Goal: Task Accomplishment & Management: Manage account settings

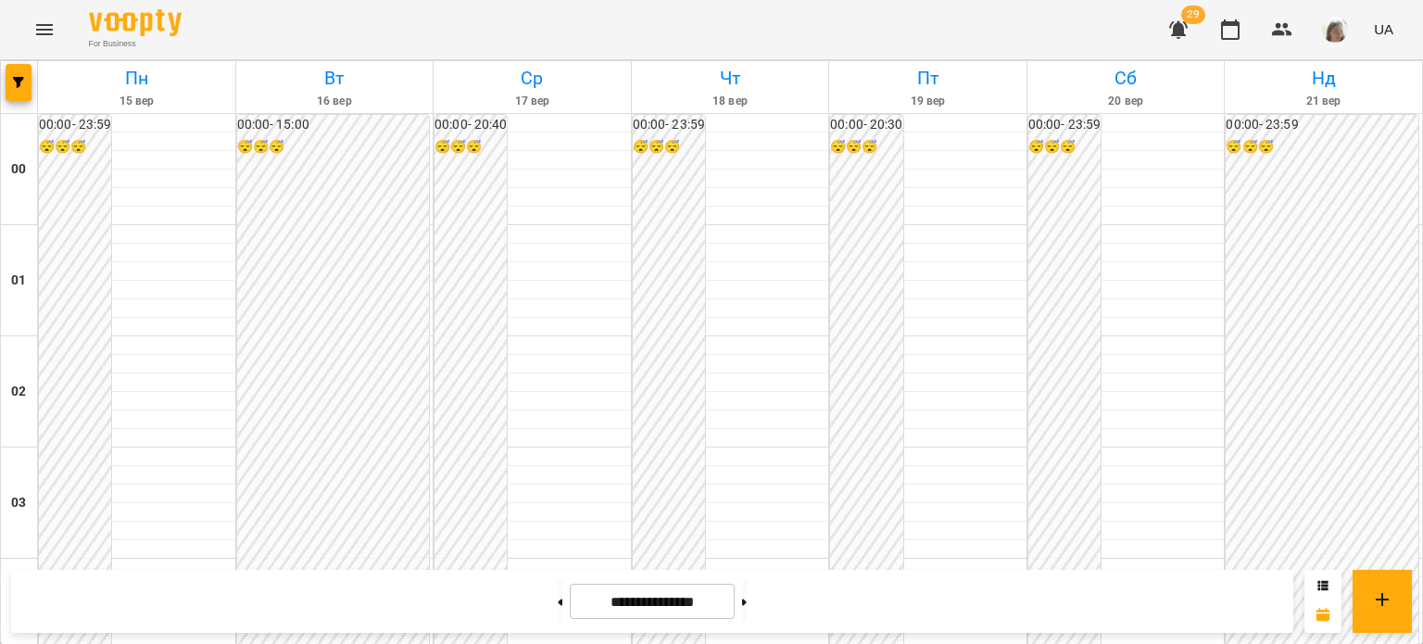
scroll to position [1503, 0]
click at [44, 29] on icon "Menu" at bounding box center [44, 29] width 17 height 11
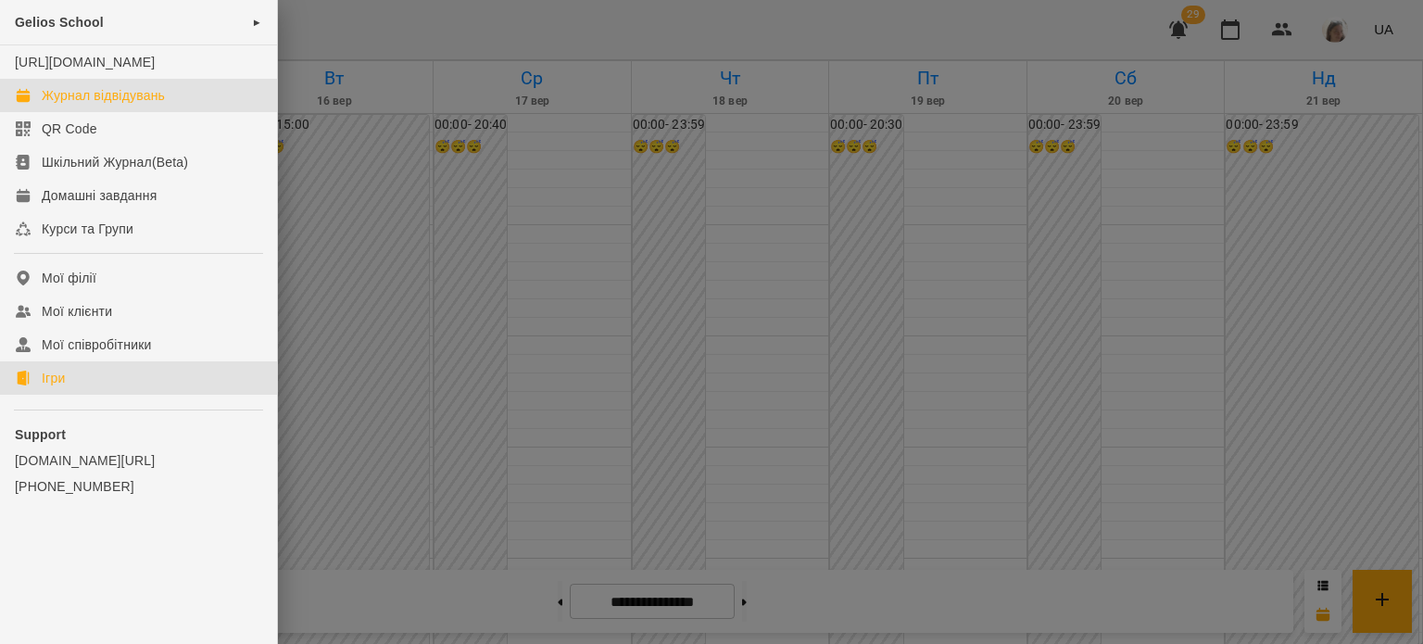
click at [94, 395] on link "Ігри" at bounding box center [138, 377] width 277 height 33
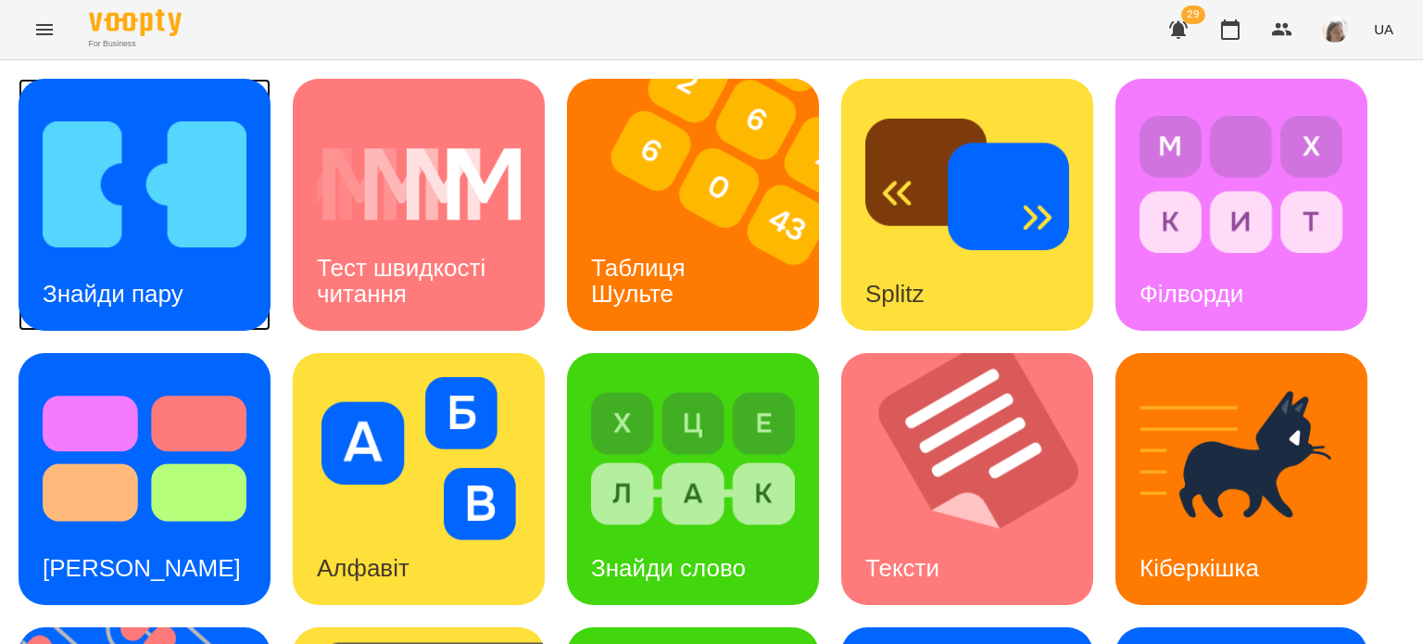
click at [148, 194] on img at bounding box center [145, 184] width 204 height 163
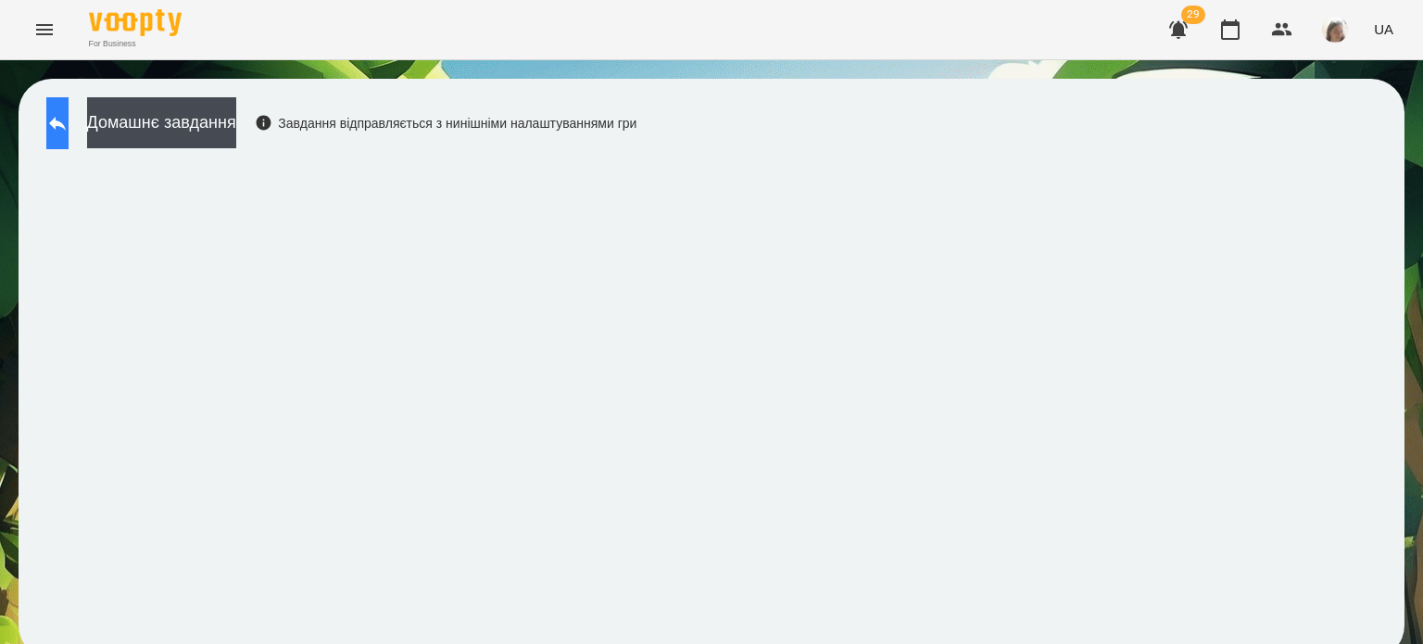
click at [59, 115] on button at bounding box center [57, 123] width 22 height 52
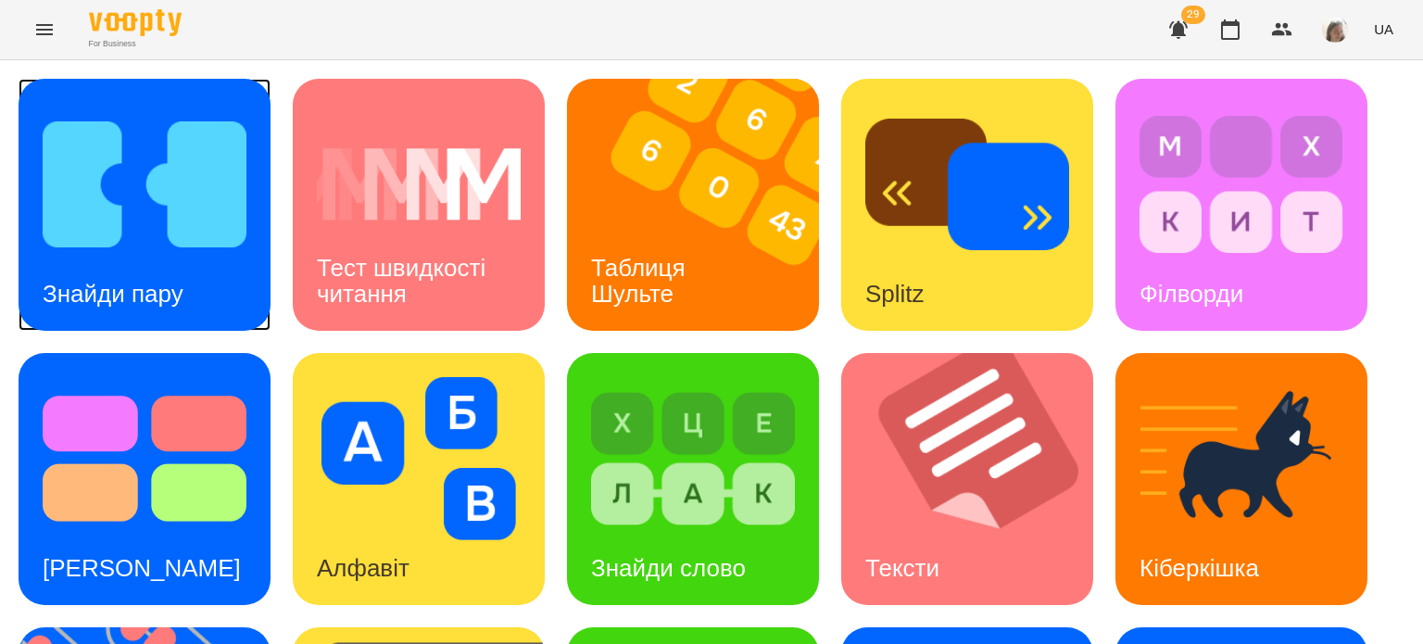
click at [195, 251] on img at bounding box center [145, 184] width 204 height 163
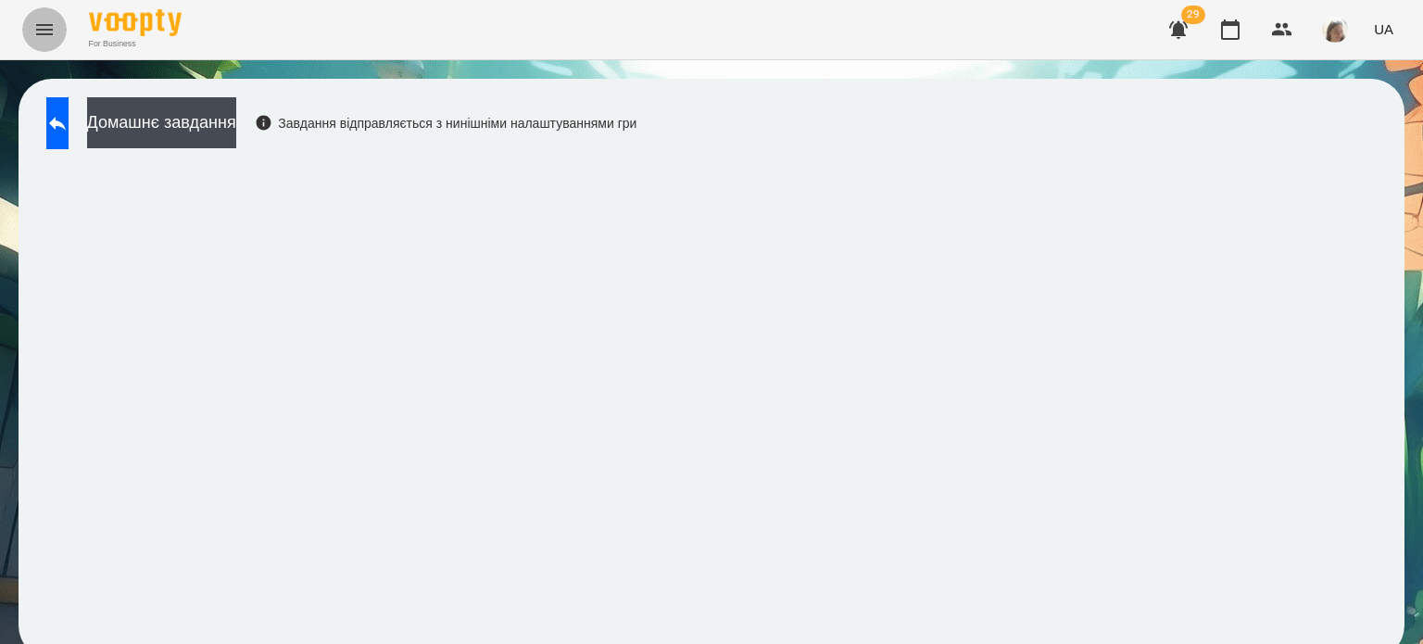
click at [38, 25] on icon "Menu" at bounding box center [44, 29] width 17 height 11
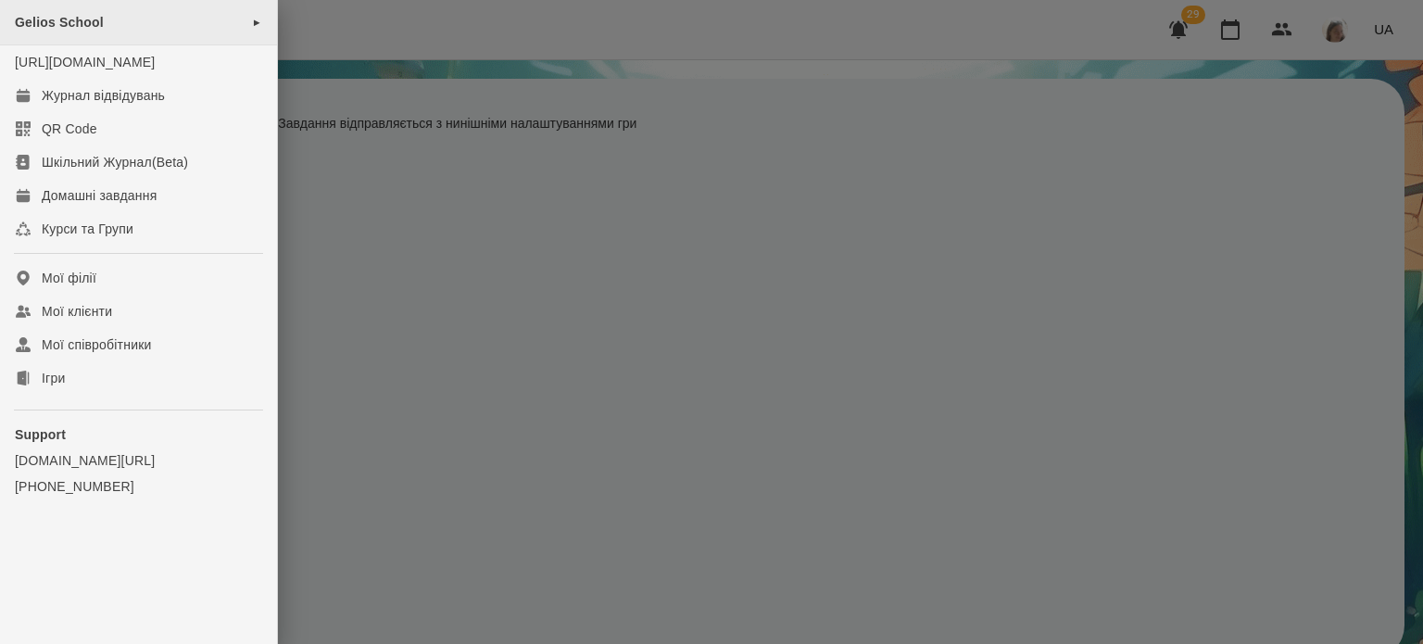
click at [192, 18] on div "Gelios School ►" at bounding box center [138, 22] width 277 height 45
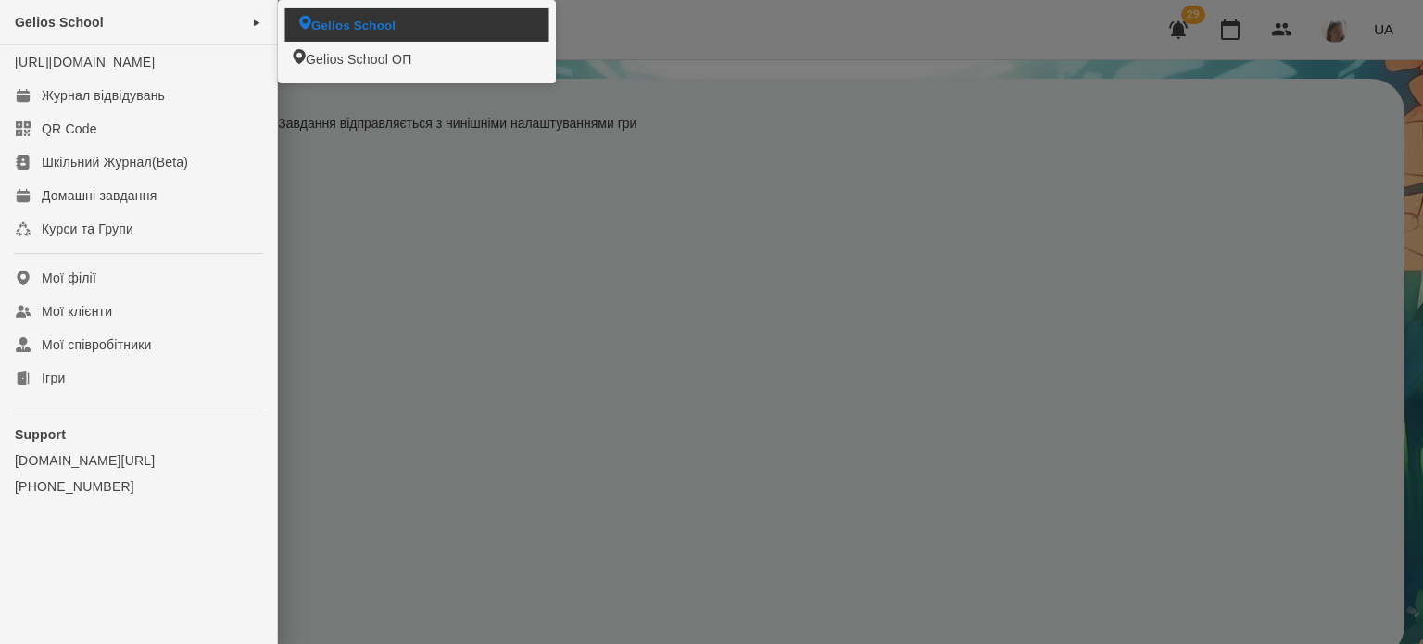
click at [361, 18] on span "Gelios School" at bounding box center [353, 25] width 84 height 18
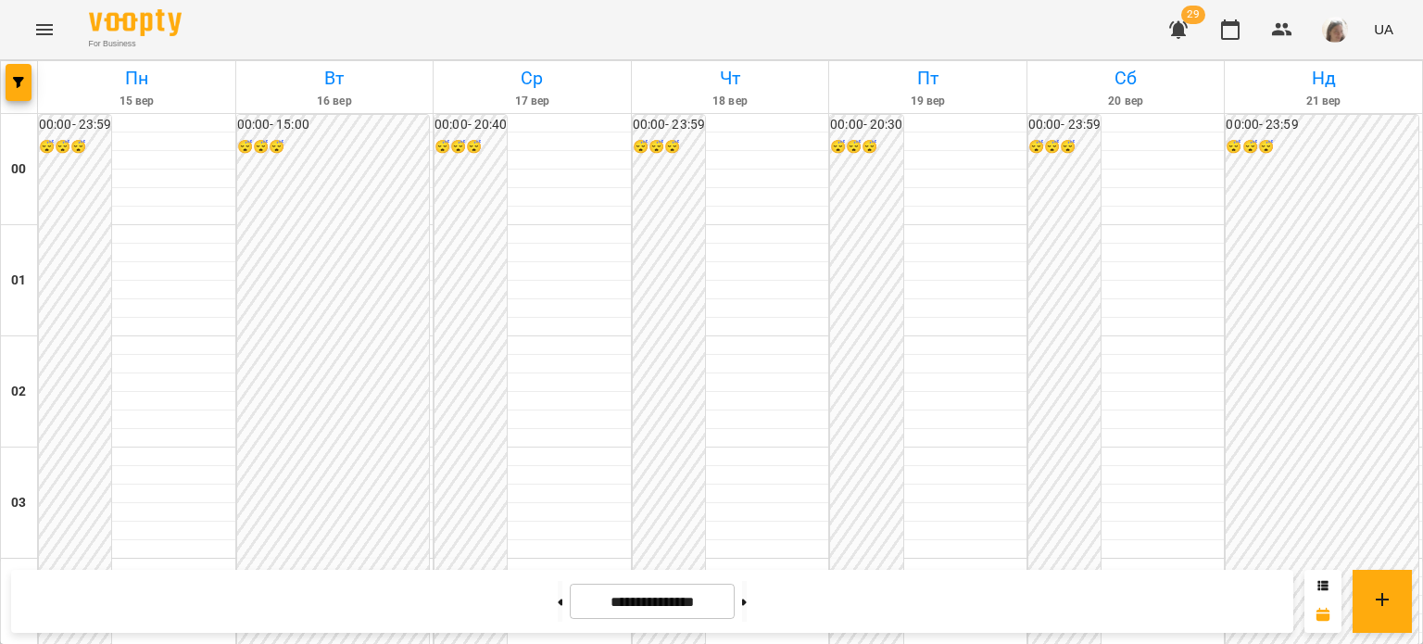
click at [44, 34] on icon "Menu" at bounding box center [44, 29] width 17 height 11
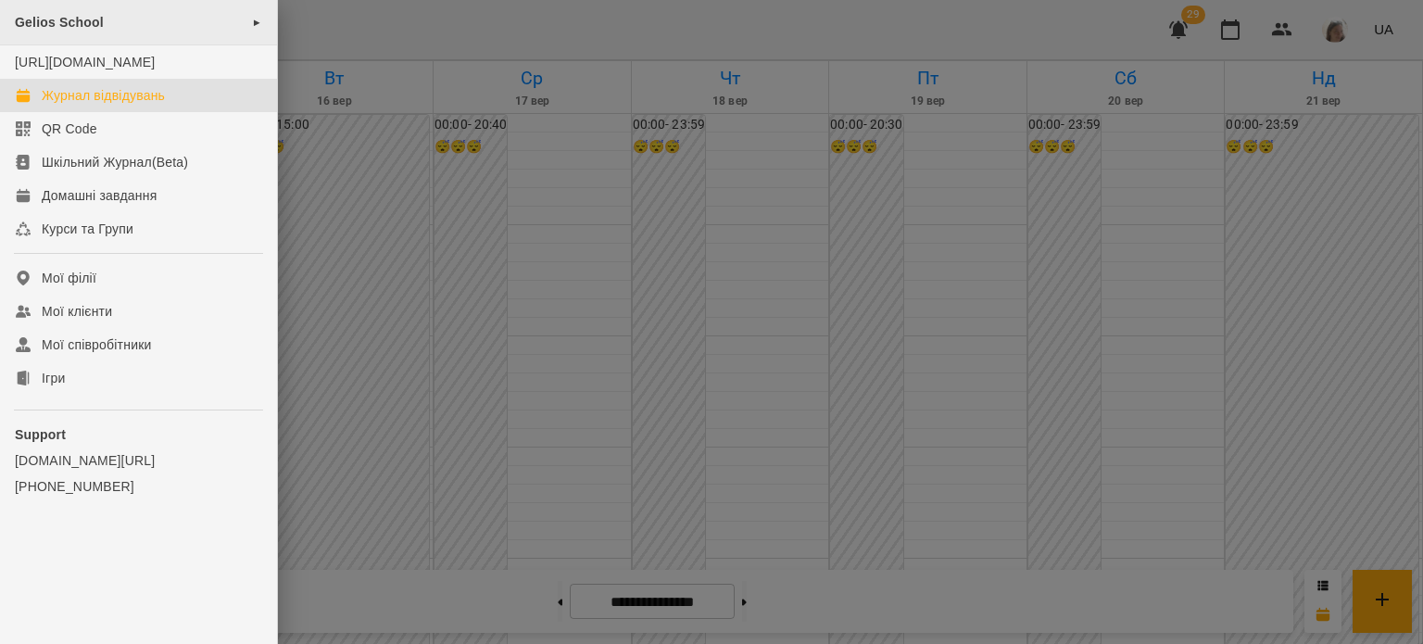
click at [132, 29] on div "Gelios School ►" at bounding box center [138, 22] width 277 height 45
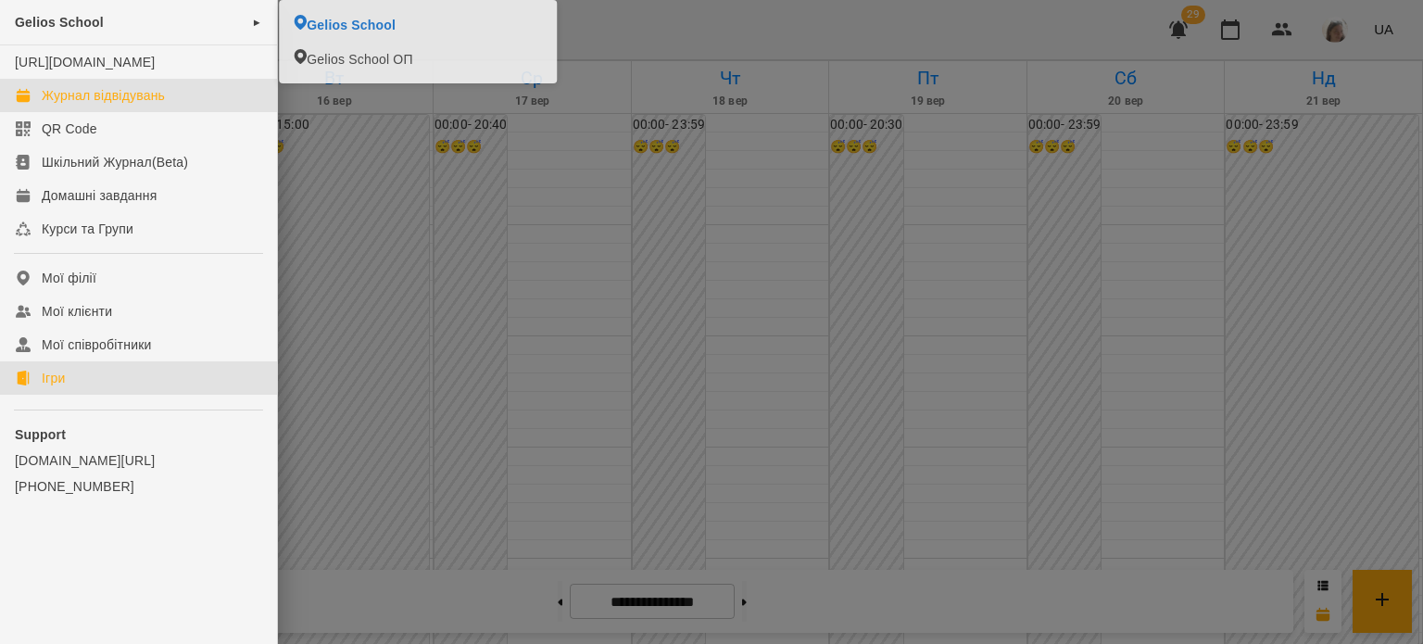
click at [67, 395] on link "Ігри" at bounding box center [138, 377] width 277 height 33
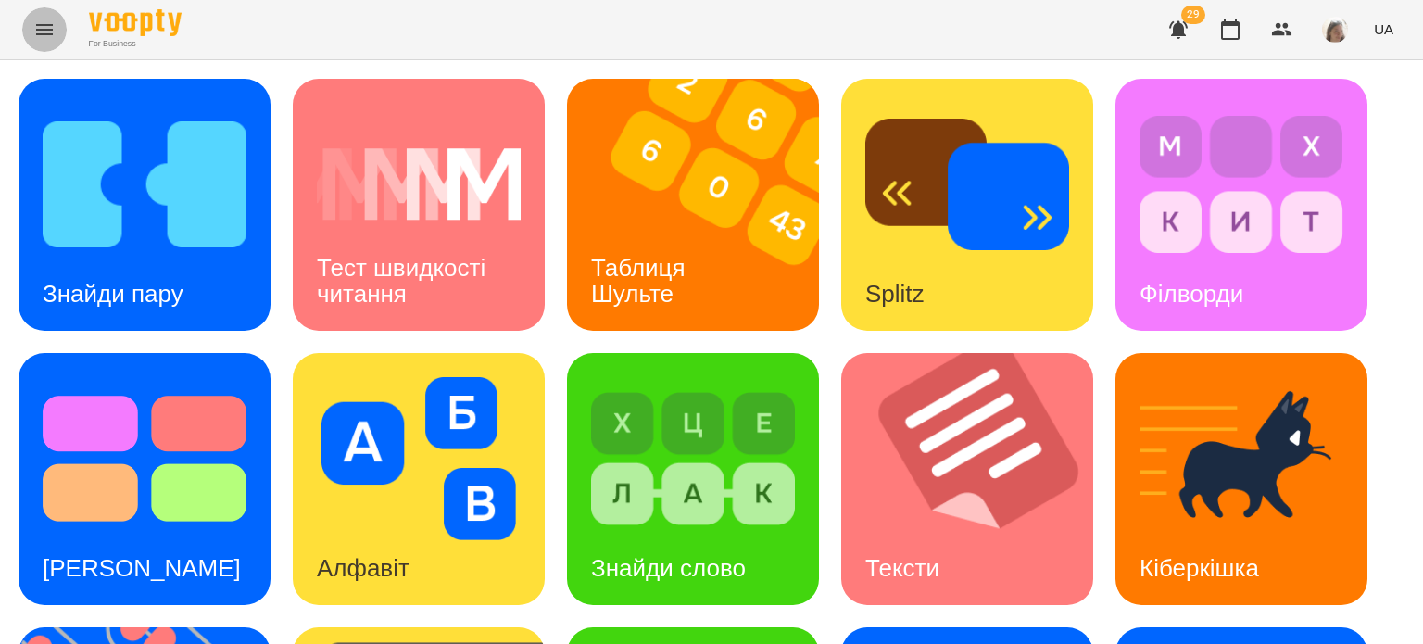
click at [39, 26] on icon "Menu" at bounding box center [44, 30] width 22 height 22
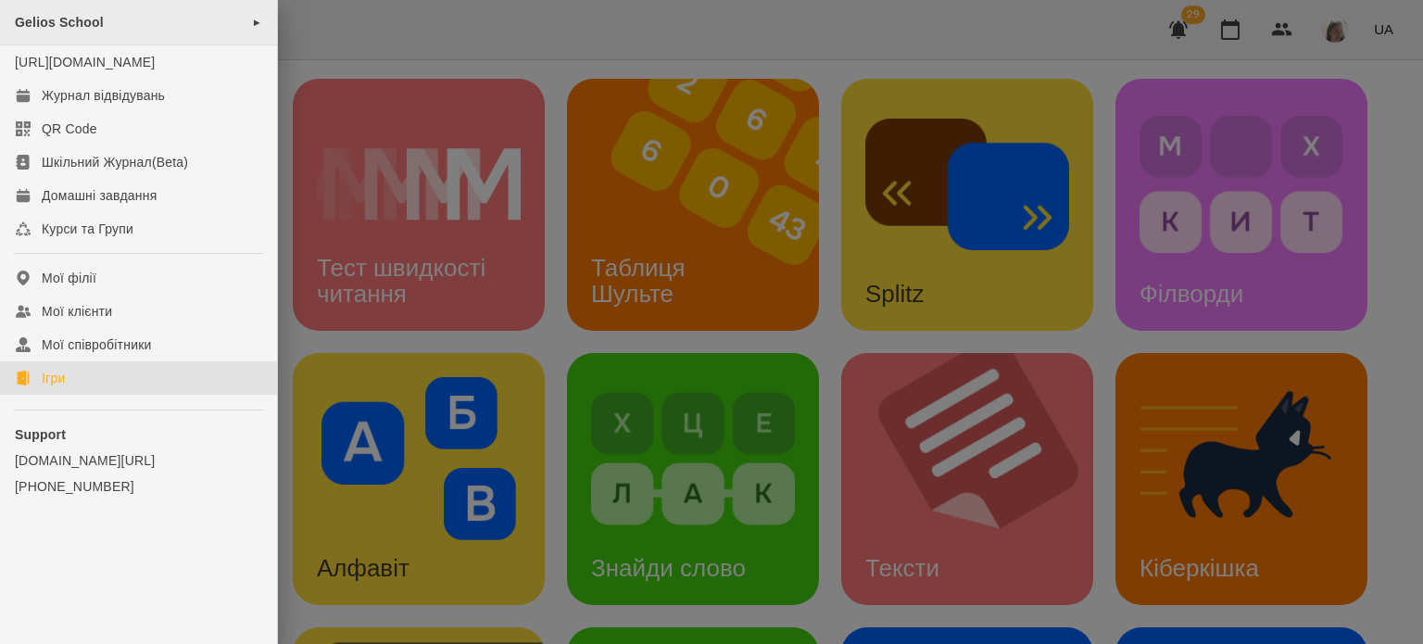
click at [60, 15] on span "Gelios School" at bounding box center [59, 22] width 89 height 15
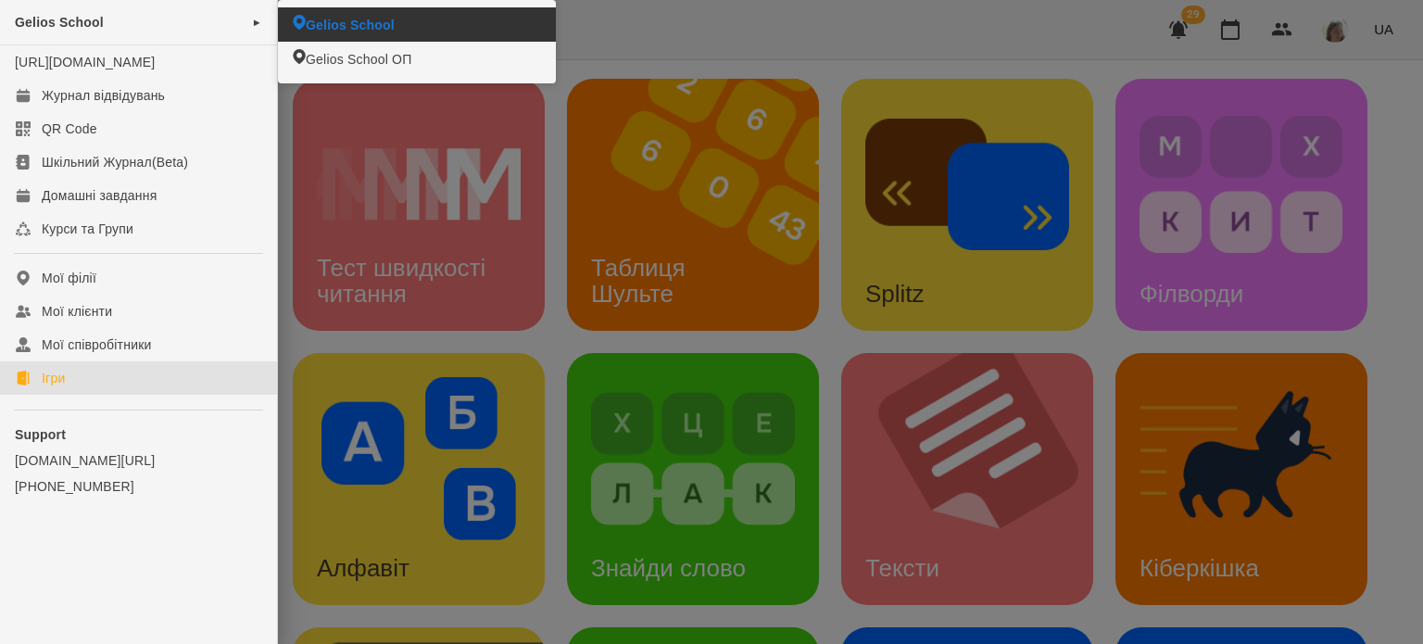
click at [385, 26] on span "Gelios School" at bounding box center [350, 25] width 89 height 19
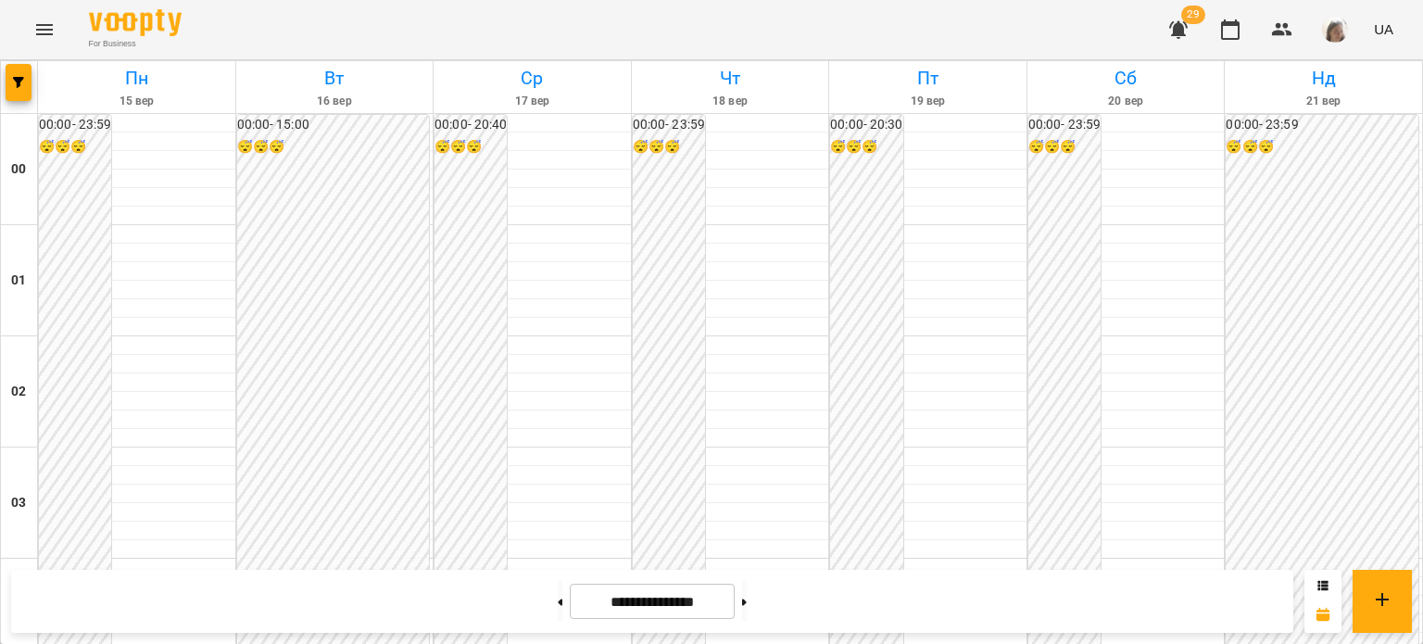
scroll to position [1654, 0]
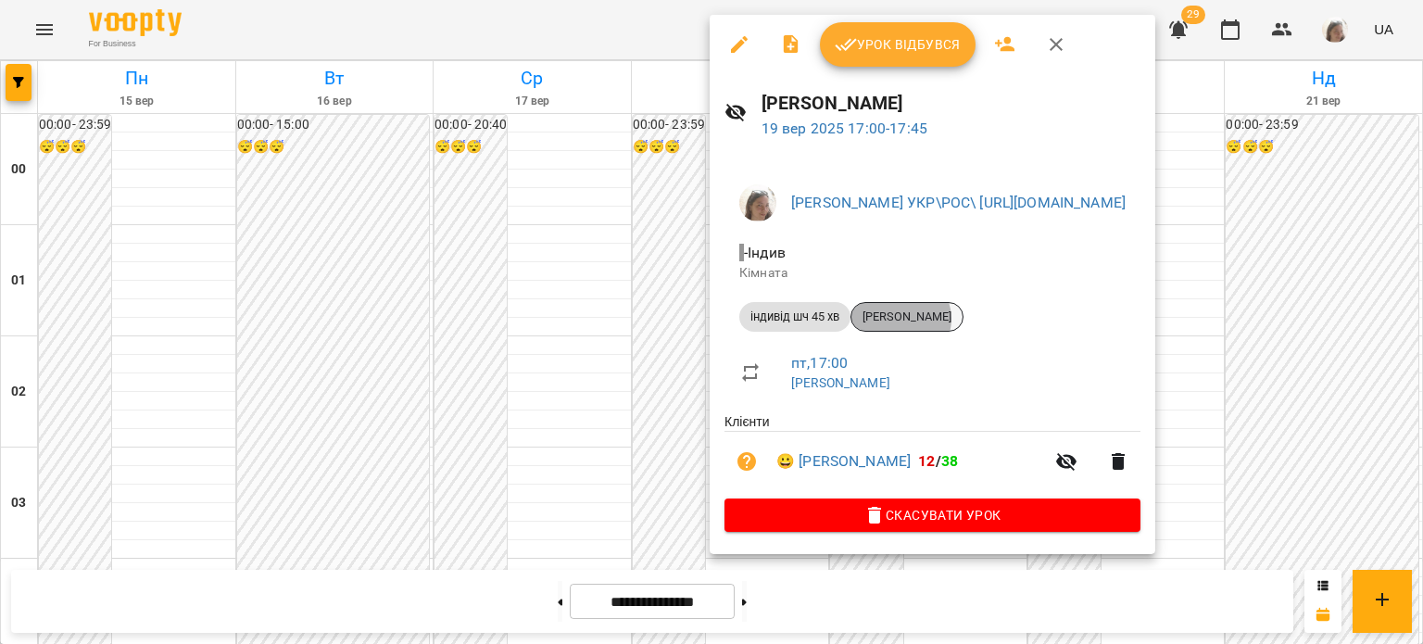
click at [902, 319] on span "[PERSON_NAME]" at bounding box center [907, 317] width 111 height 17
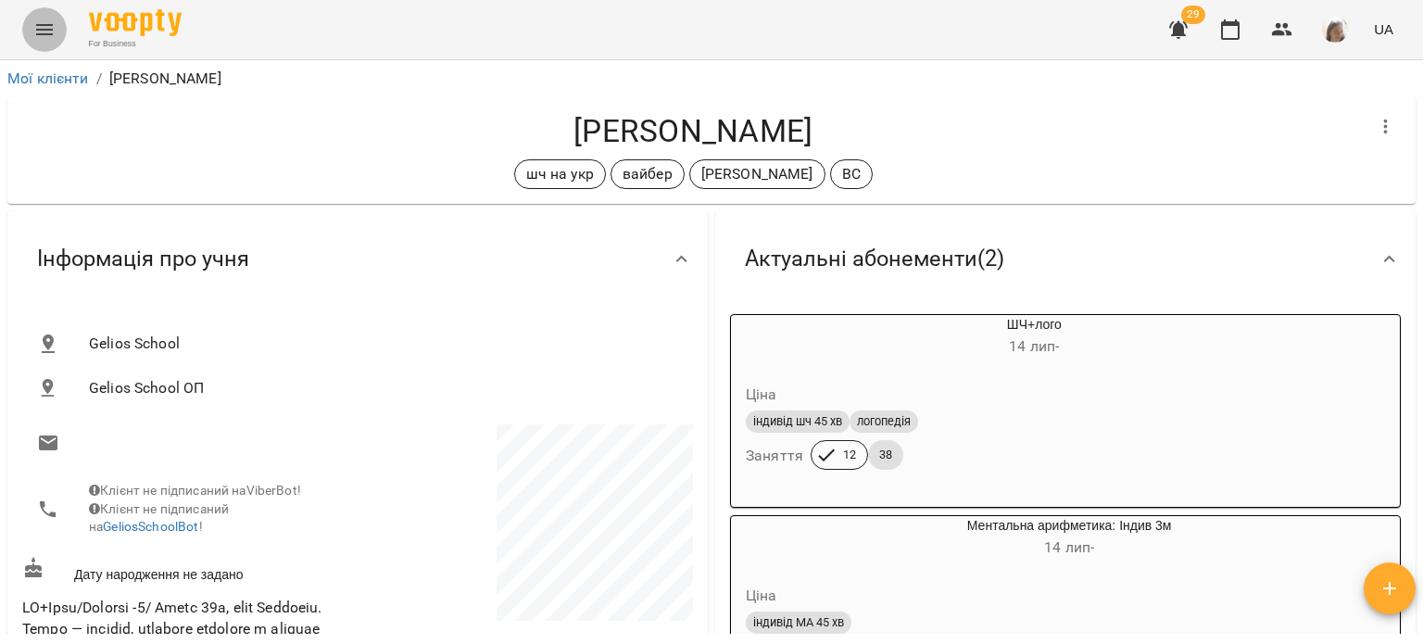
click at [40, 32] on icon "Menu" at bounding box center [44, 30] width 22 height 22
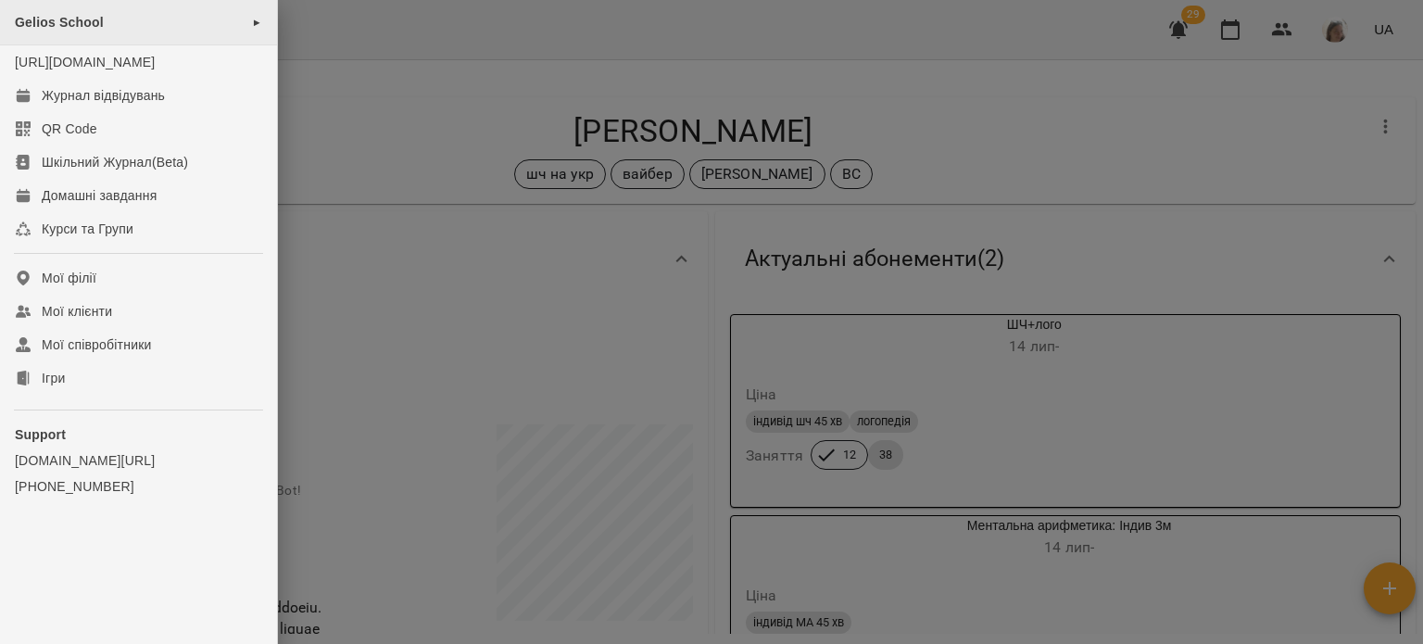
click at [105, 21] on div "Gelios School ►" at bounding box center [138, 22] width 277 height 45
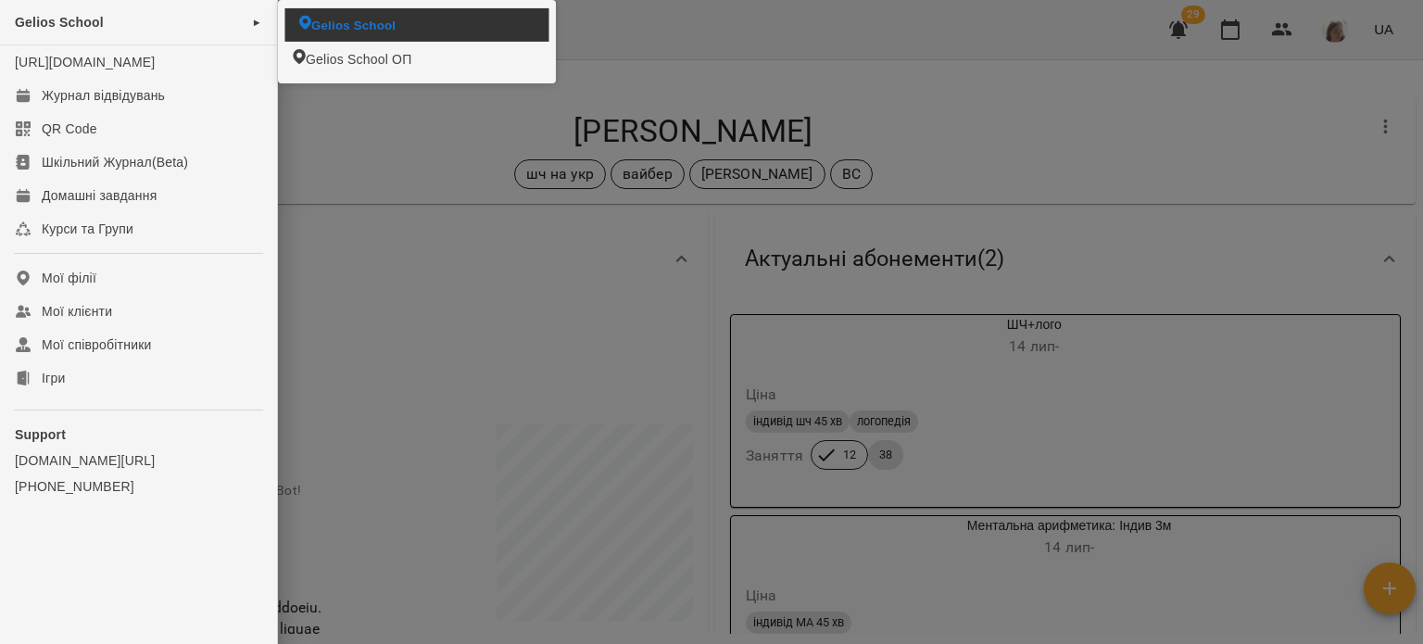
click at [398, 17] on li "Gelios School" at bounding box center [417, 24] width 264 height 32
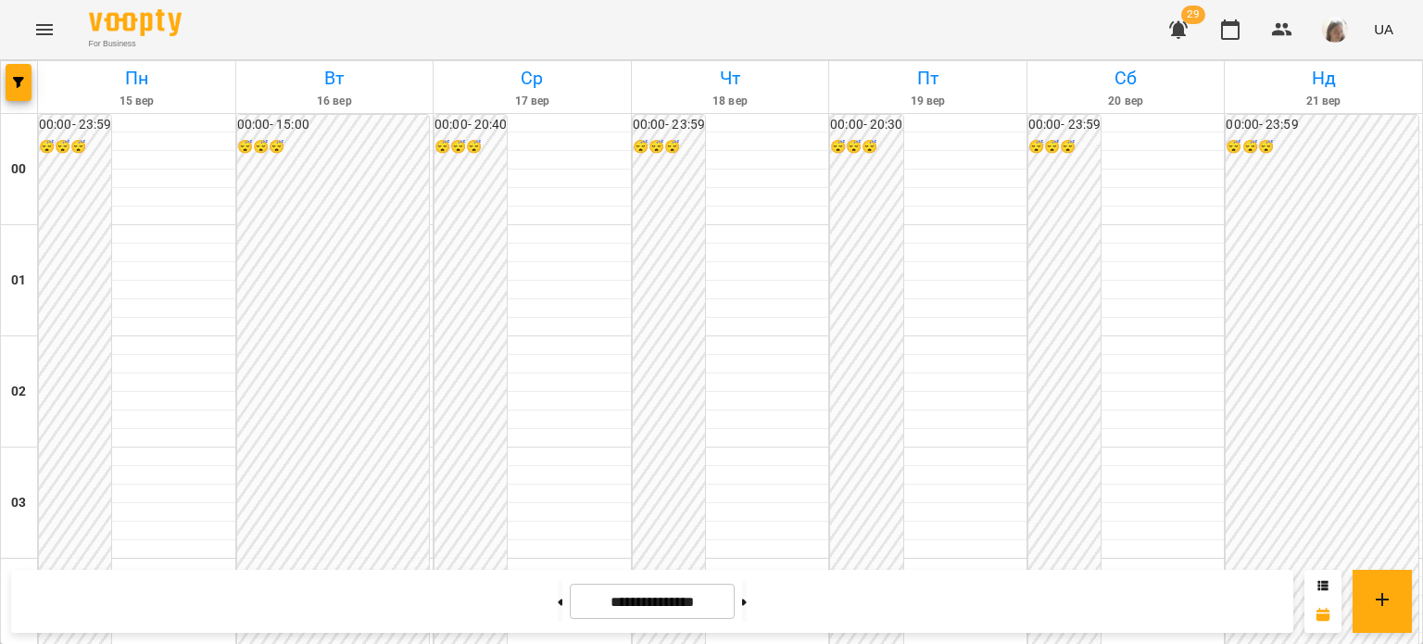
scroll to position [1568, 0]
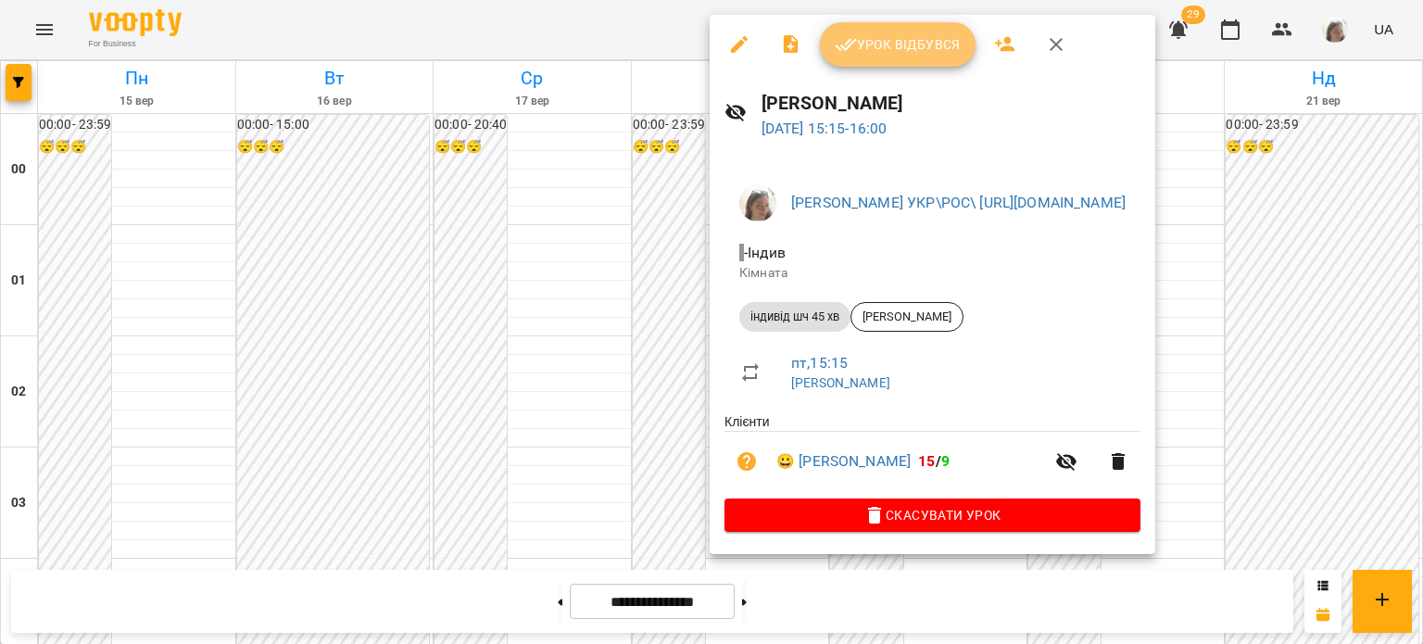
click at [862, 33] on span "Урок відбувся" at bounding box center [898, 44] width 126 height 22
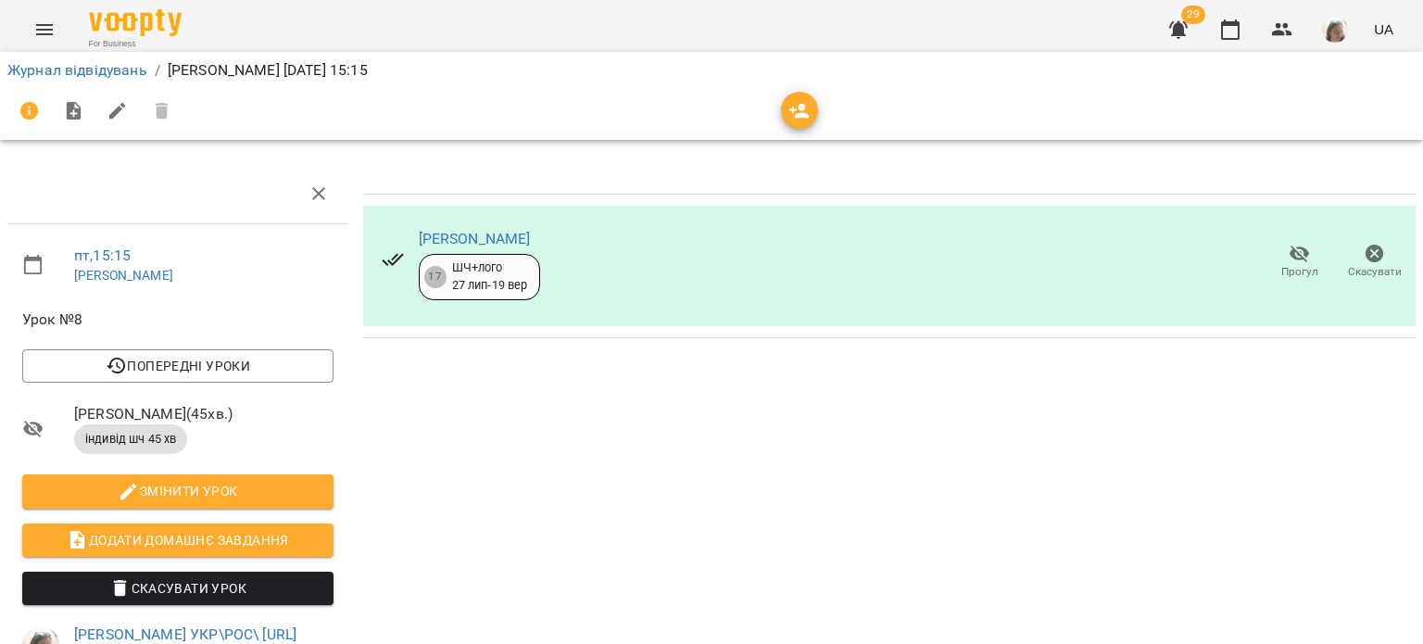
click at [43, 32] on icon "Menu" at bounding box center [44, 30] width 22 height 22
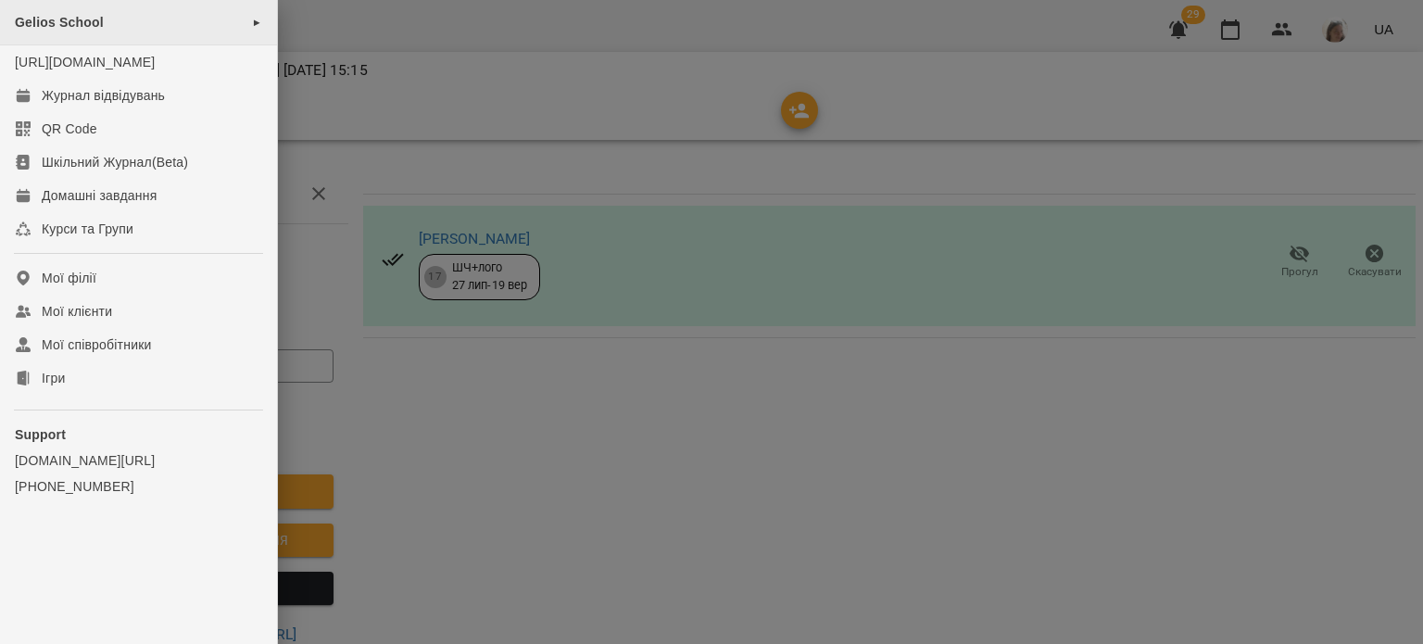
click at [85, 34] on div "Gelios School ►" at bounding box center [138, 22] width 277 height 45
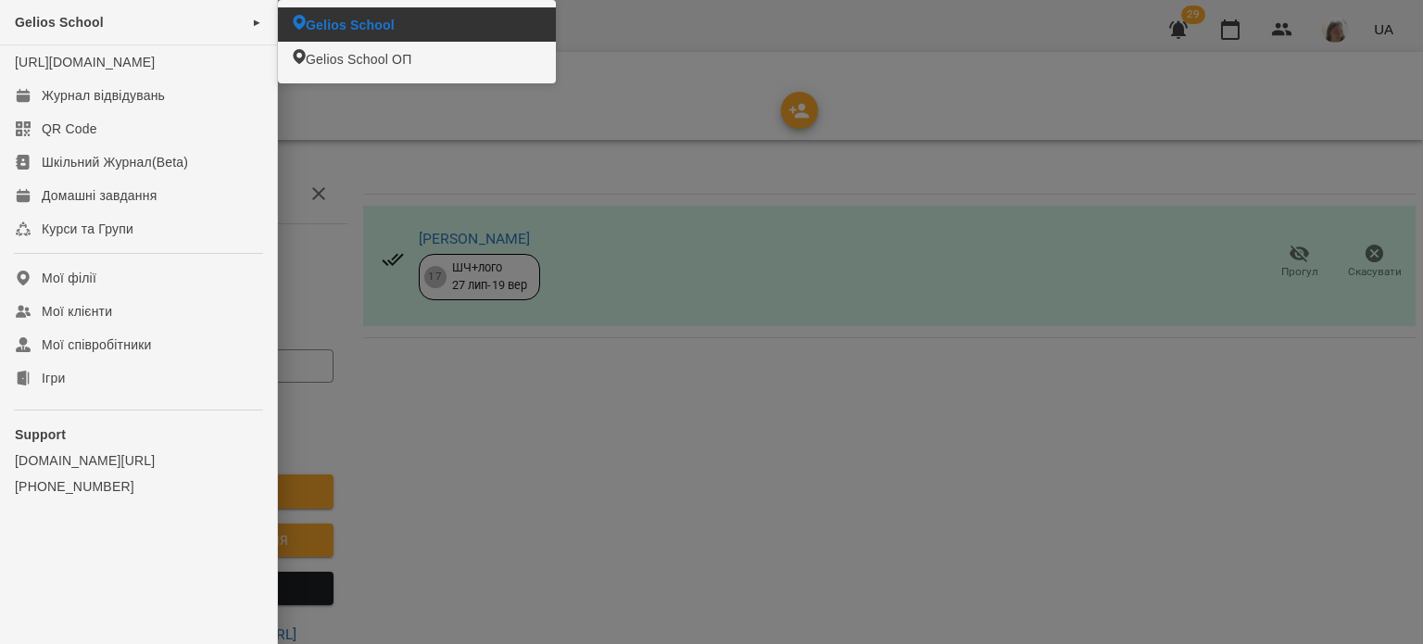
click at [384, 29] on span "Gelios School" at bounding box center [350, 25] width 89 height 19
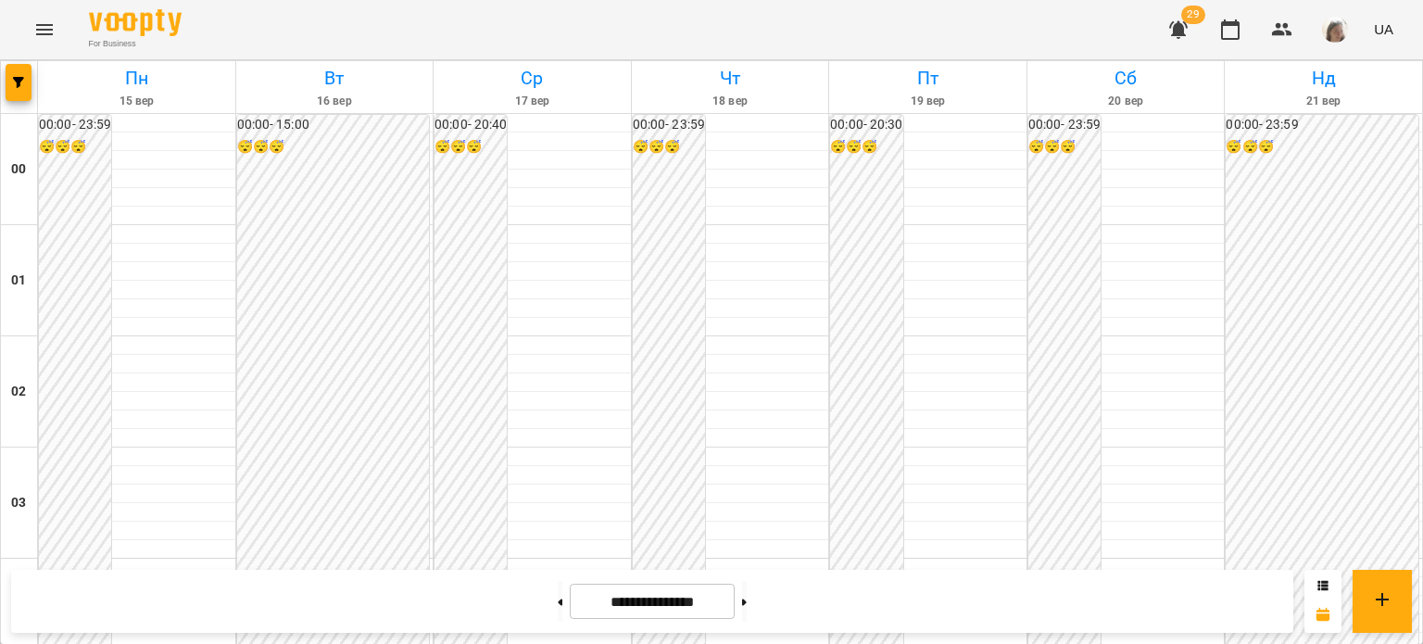
scroll to position [1677, 0]
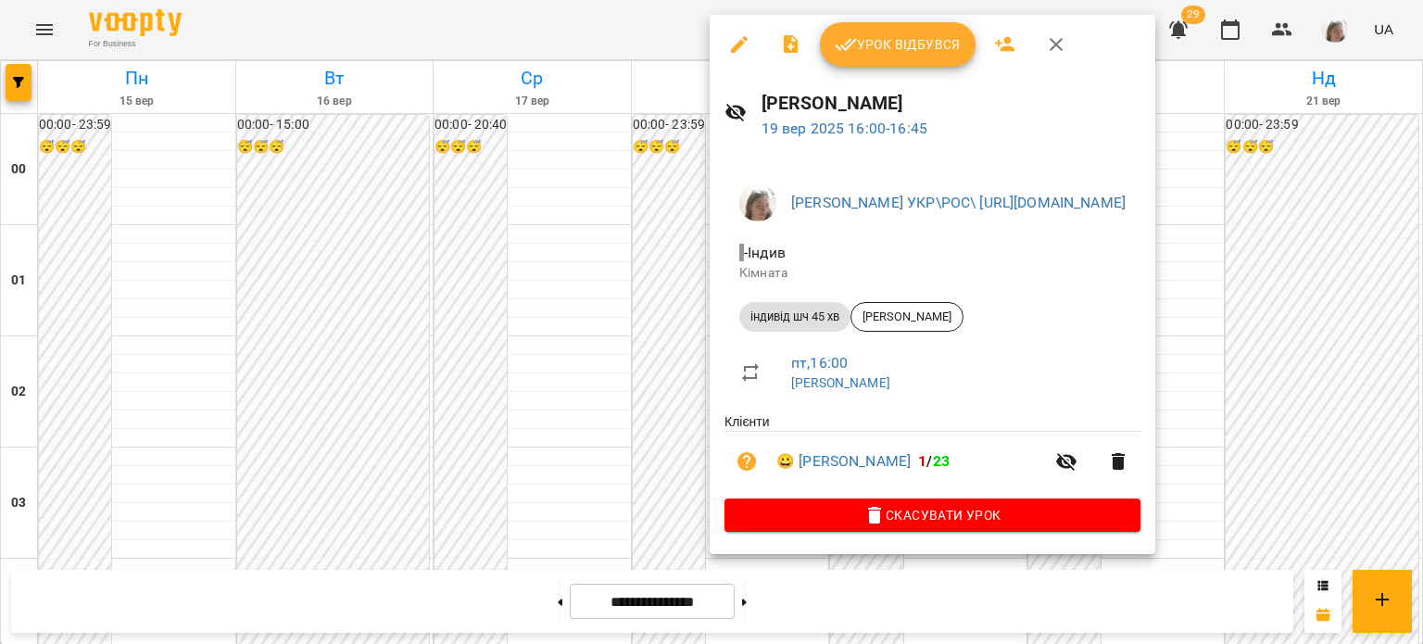
click at [864, 42] on span "Урок відбувся" at bounding box center [898, 44] width 126 height 22
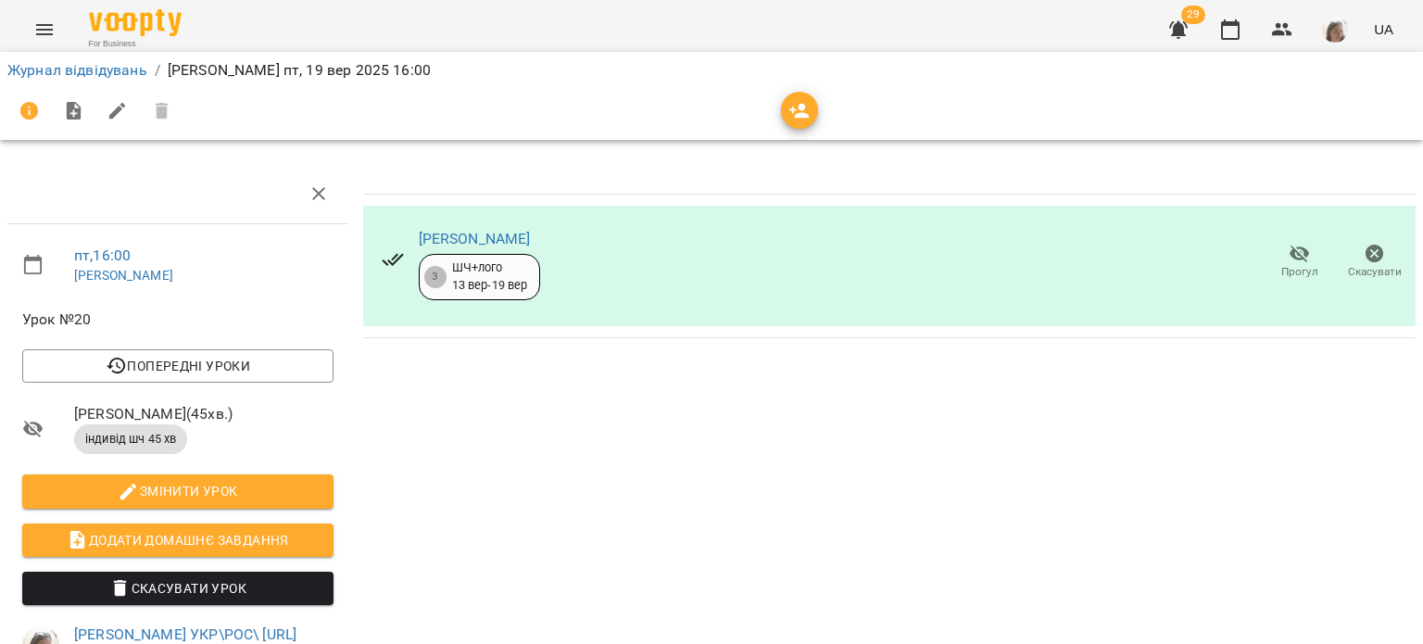
click at [45, 29] on icon "Menu" at bounding box center [44, 29] width 17 height 11
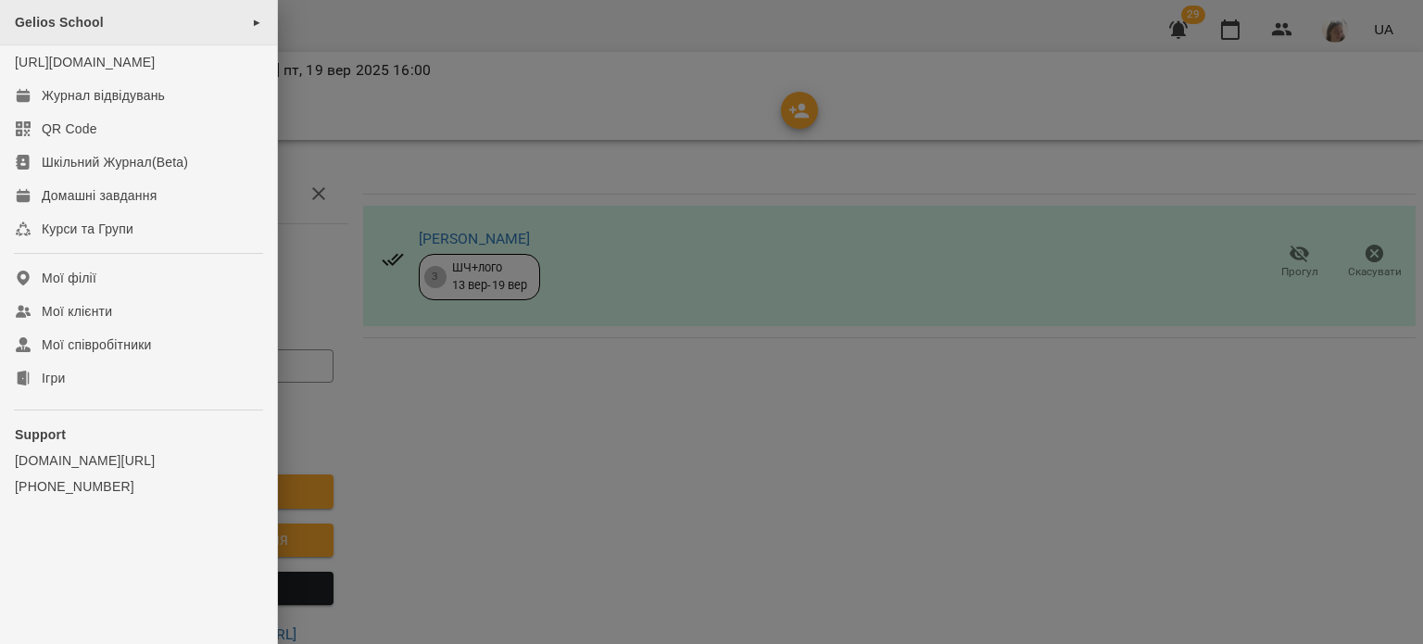
click at [113, 24] on div "Gelios School ►" at bounding box center [138, 22] width 277 height 45
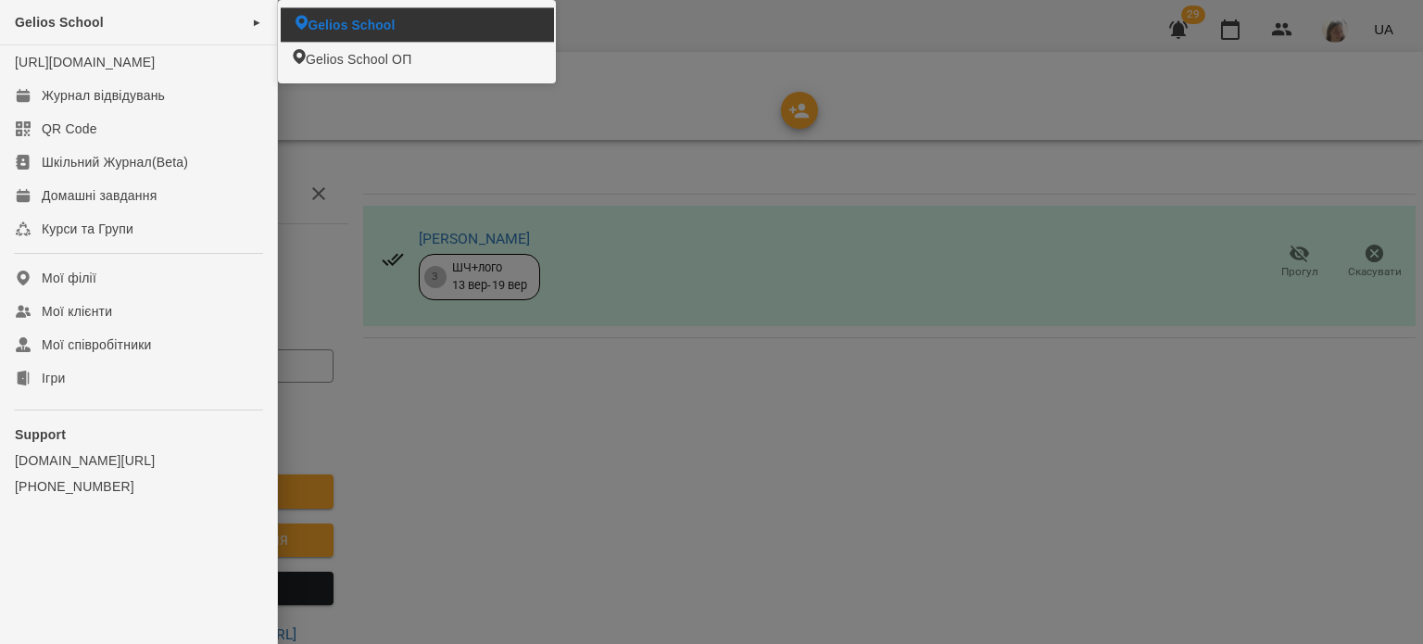
click at [355, 22] on span "Gelios School" at bounding box center [351, 25] width 87 height 19
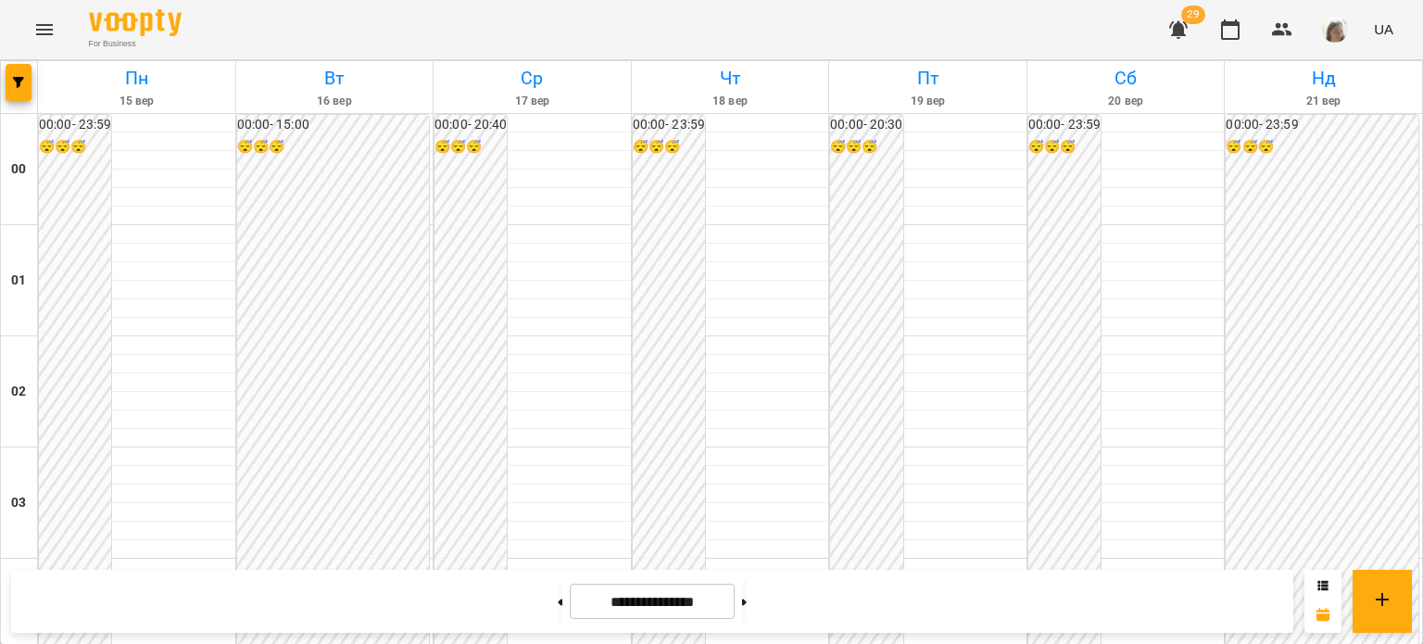
scroll to position [2135, 0]
